Goal: Information Seeking & Learning: Learn about a topic

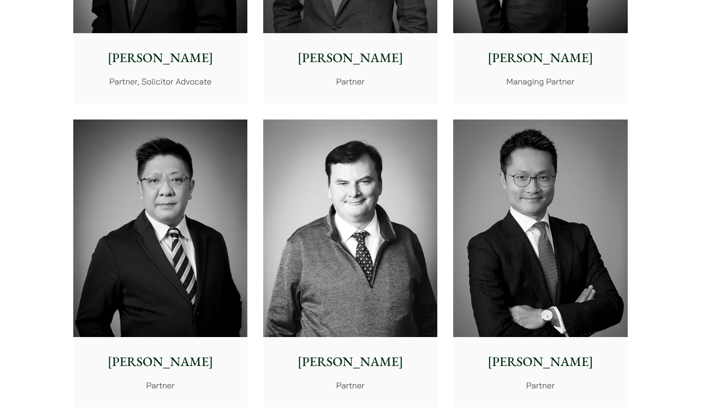
scroll to position [455, 0]
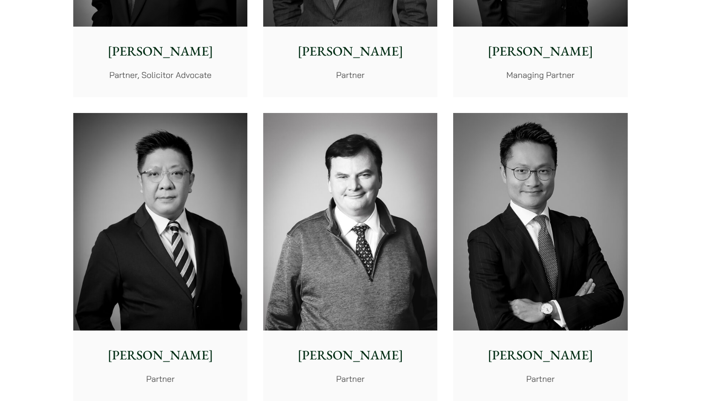
click at [514, 208] on img at bounding box center [540, 222] width 174 height 218
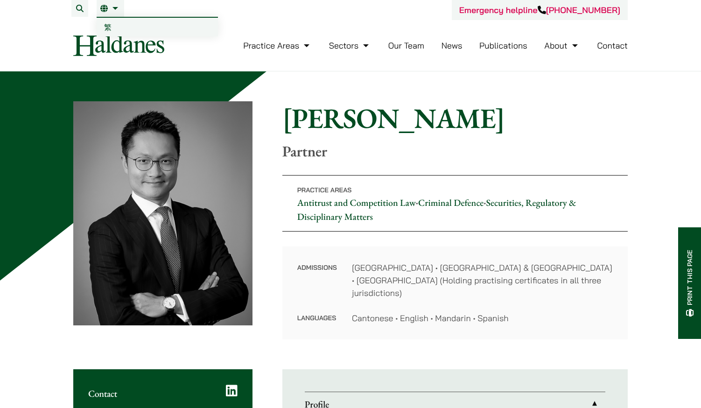
click at [111, 12] on li "EN 繁" at bounding box center [111, 8] width 28 height 17
click at [109, 25] on span "繁" at bounding box center [107, 26] width 7 height 9
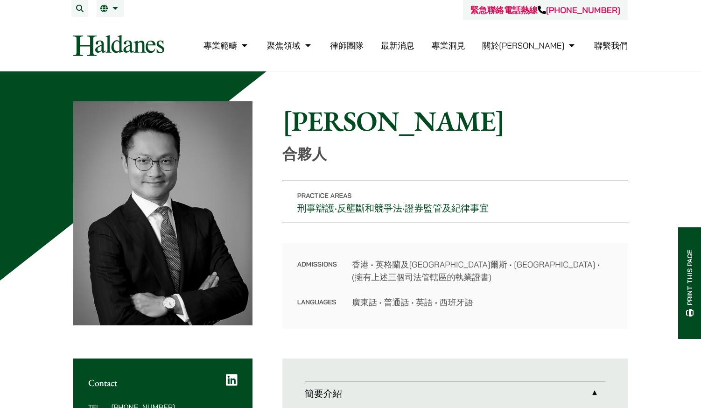
drag, startPoint x: 340, startPoint y: 204, endPoint x: 504, endPoint y: 212, distance: 164.0
click at [504, 212] on p "Practice Areas 刑事辯護 • 反壟斷和競爭法 • 證券監管及紀律事宜" at bounding box center [454, 202] width 345 height 42
copy p "反壟斷和競爭法 • 證券監管及紀律事宜"
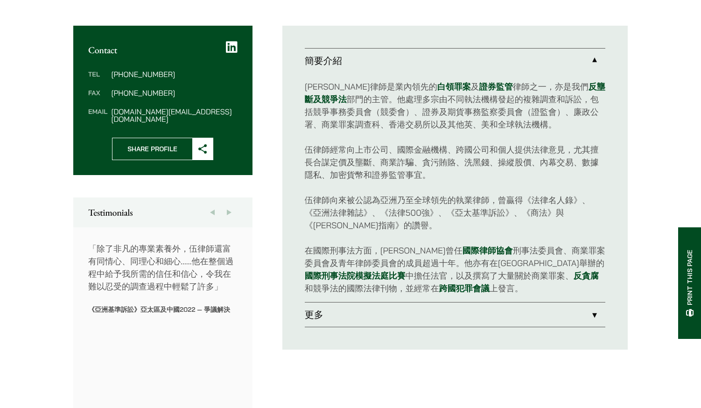
scroll to position [334, 0]
